Goal: Task Accomplishment & Management: Manage account settings

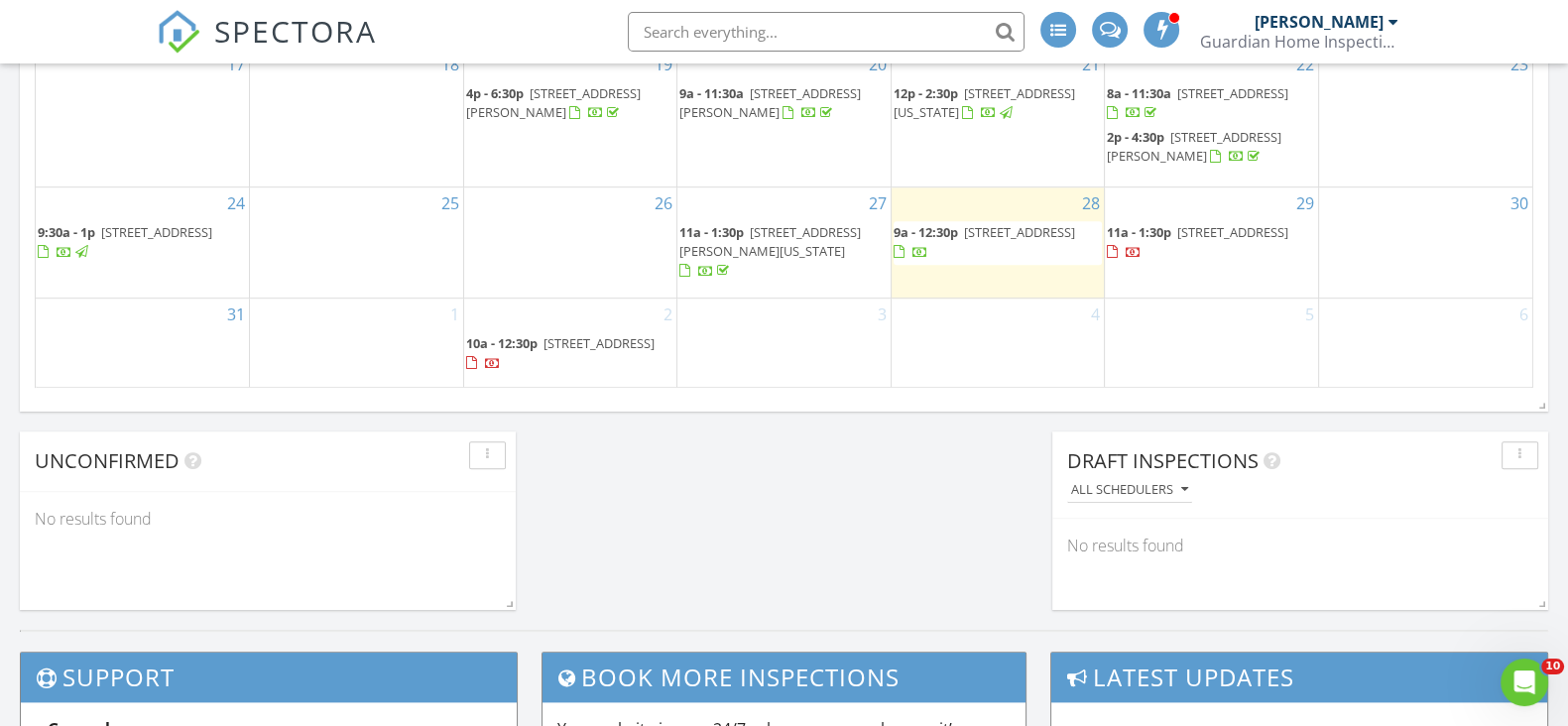
scroll to position [1363, 0]
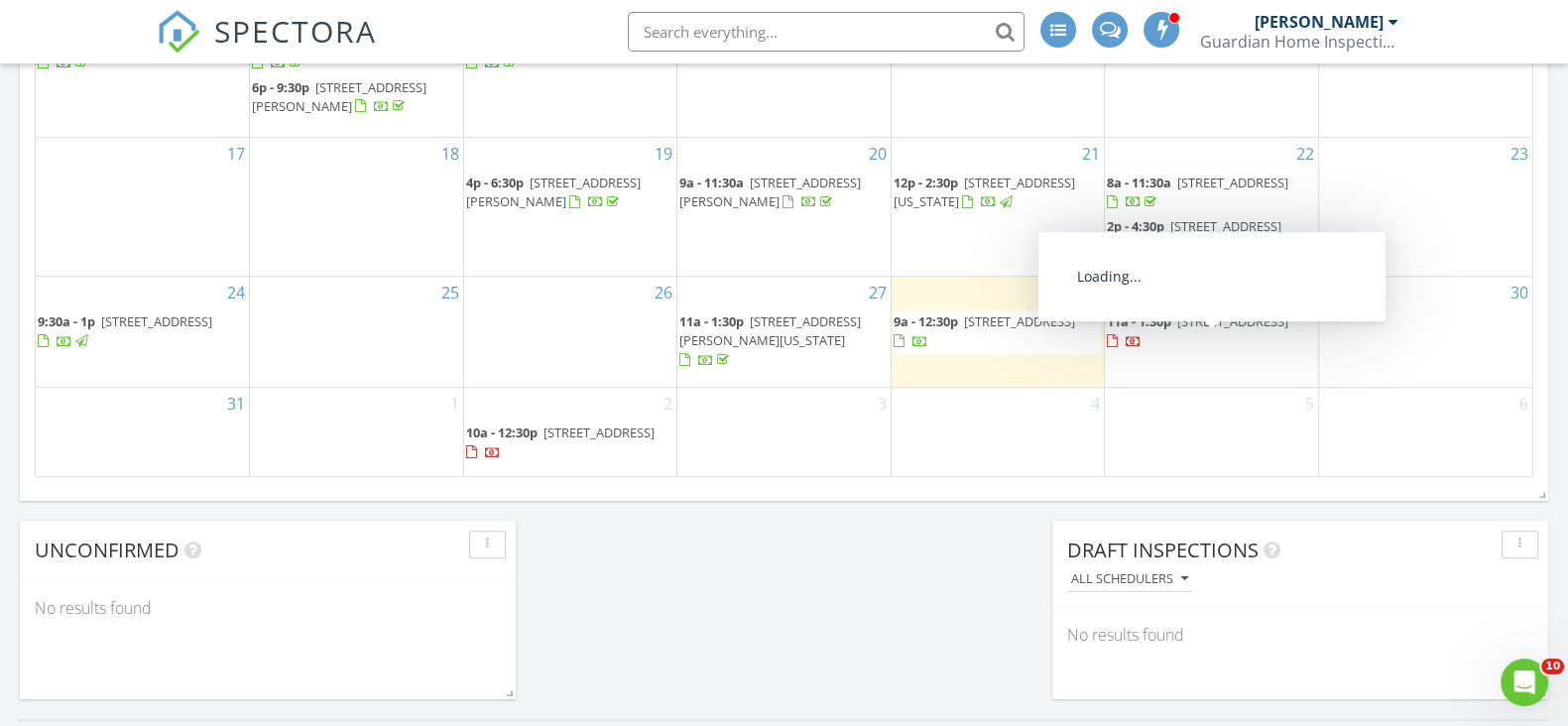
click at [1186, 329] on span "75 Highland Ave, Highlands 07732" at bounding box center [1233, 322] width 112 height 18
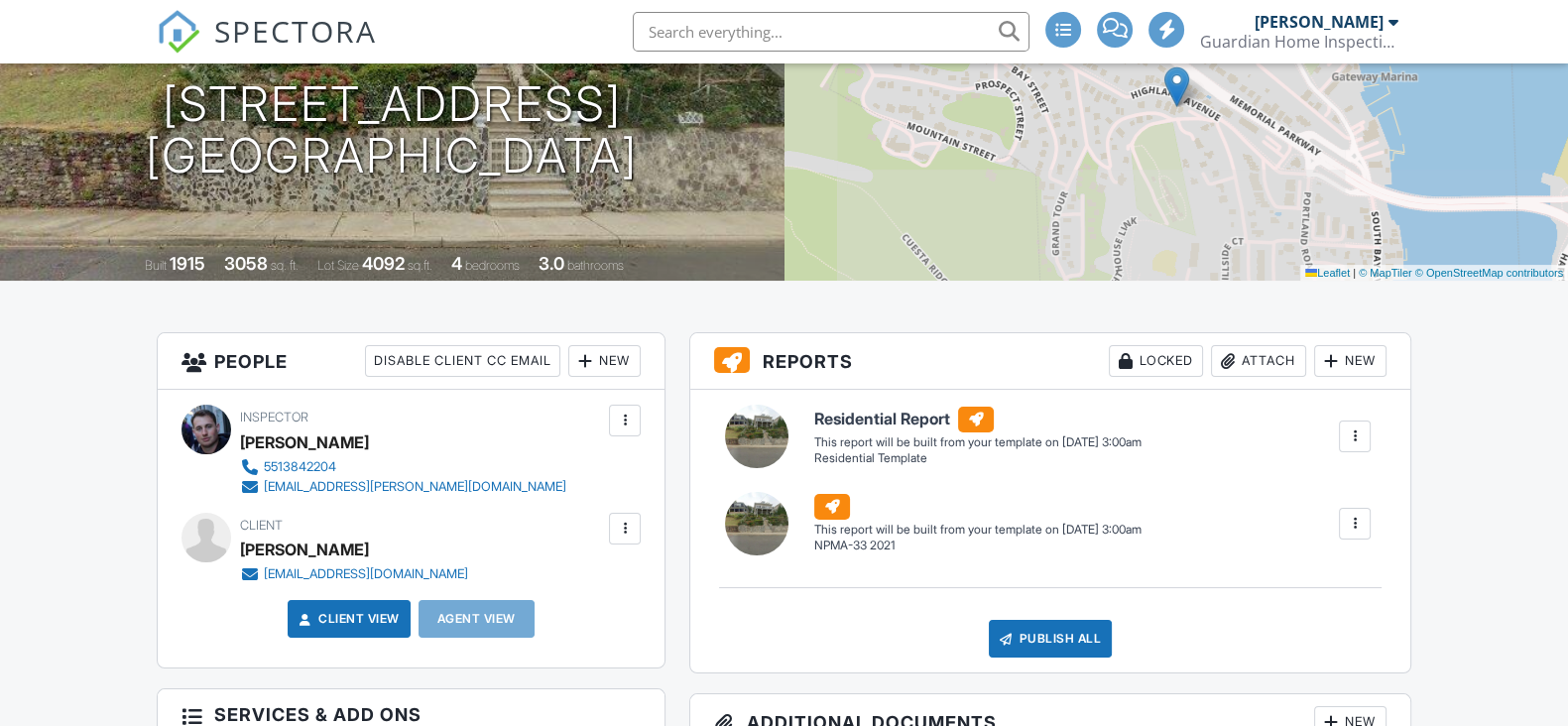
click at [625, 539] on div at bounding box center [625, 529] width 20 height 20
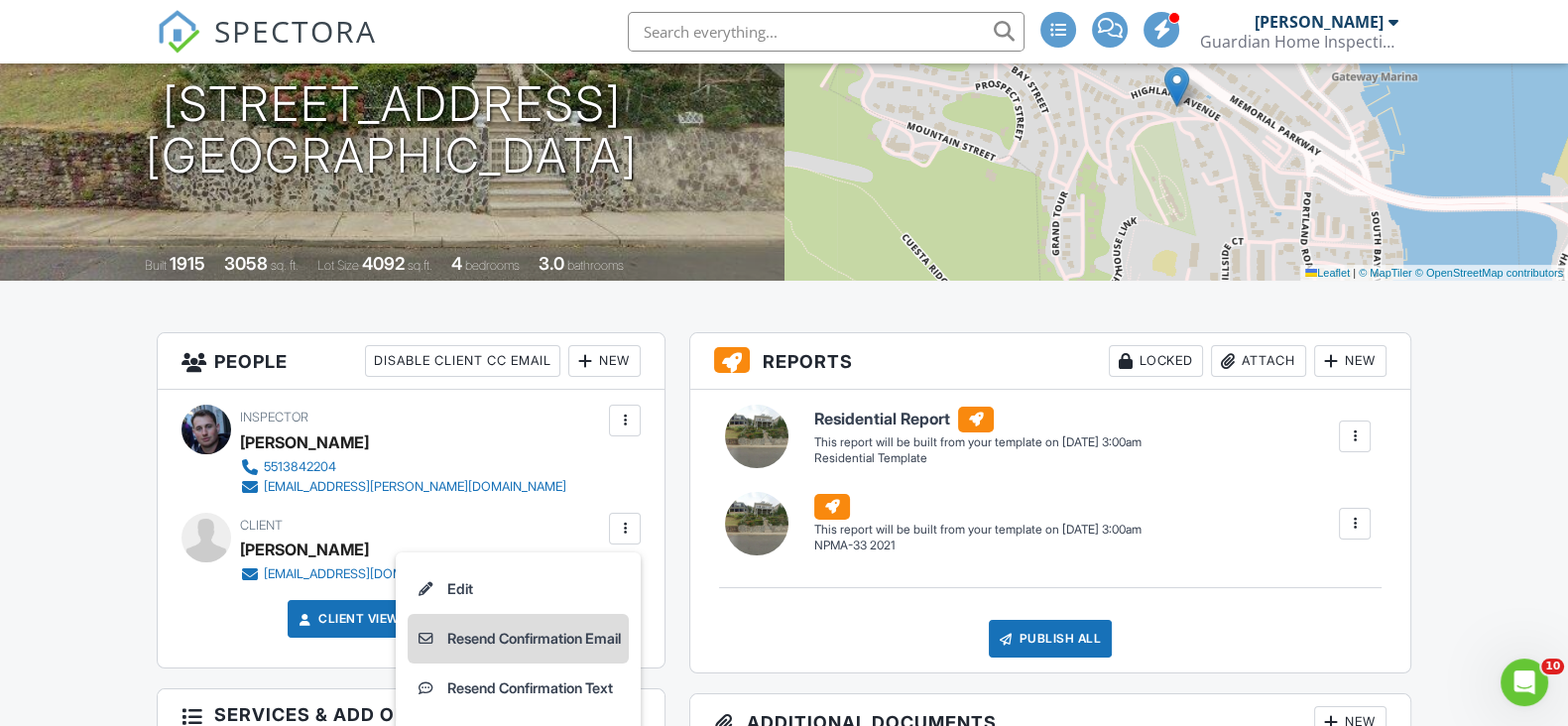
click at [518, 656] on li "Resend Confirmation Email" at bounding box center [518, 638] width 221 height 50
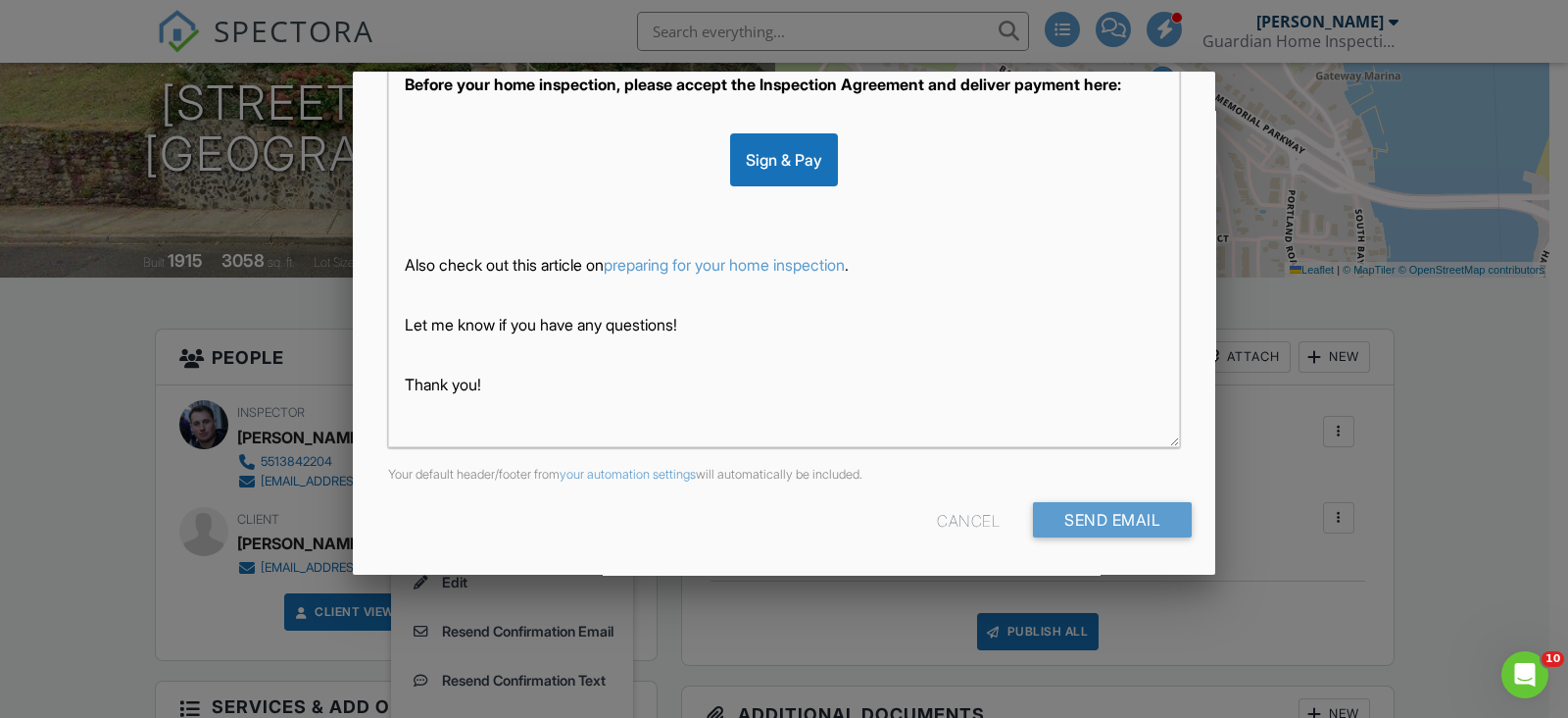
scroll to position [72, 0]
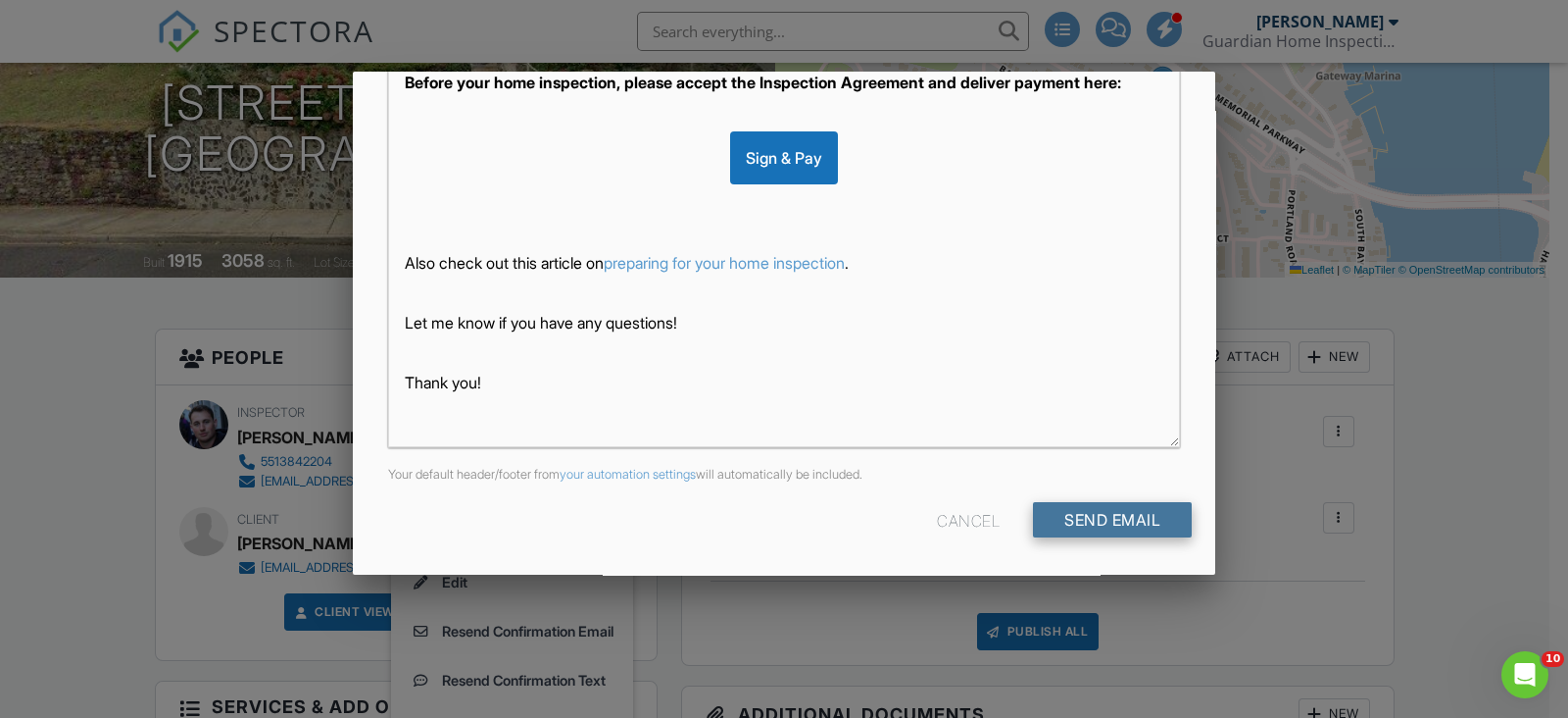
click at [1071, 509] on input "Send Email" at bounding box center [1111, 520] width 158 height 35
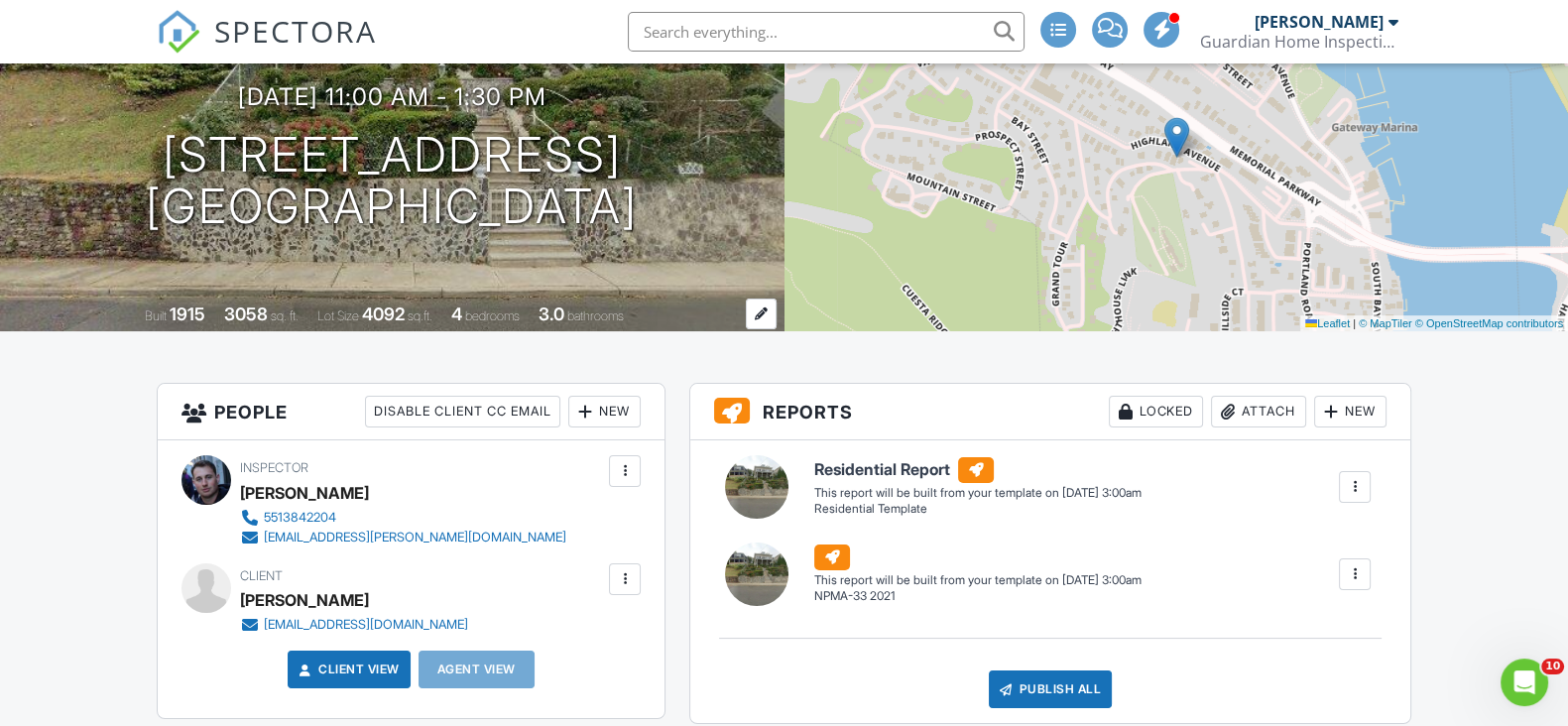
scroll to position [122, 0]
